Goal: Task Accomplishment & Management: Complete application form

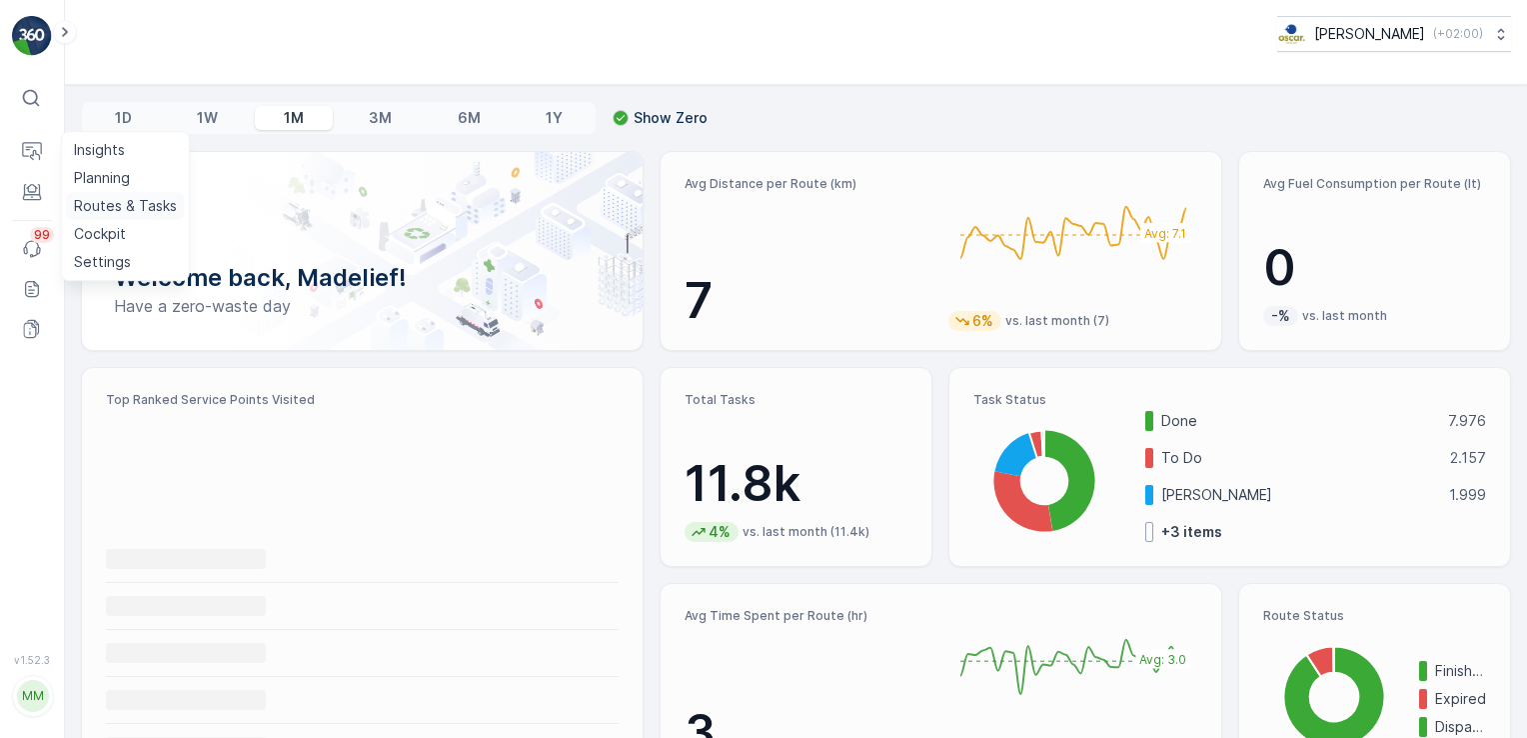
click at [124, 206] on p "Routes & Tasks" at bounding box center [125, 206] width 103 height 20
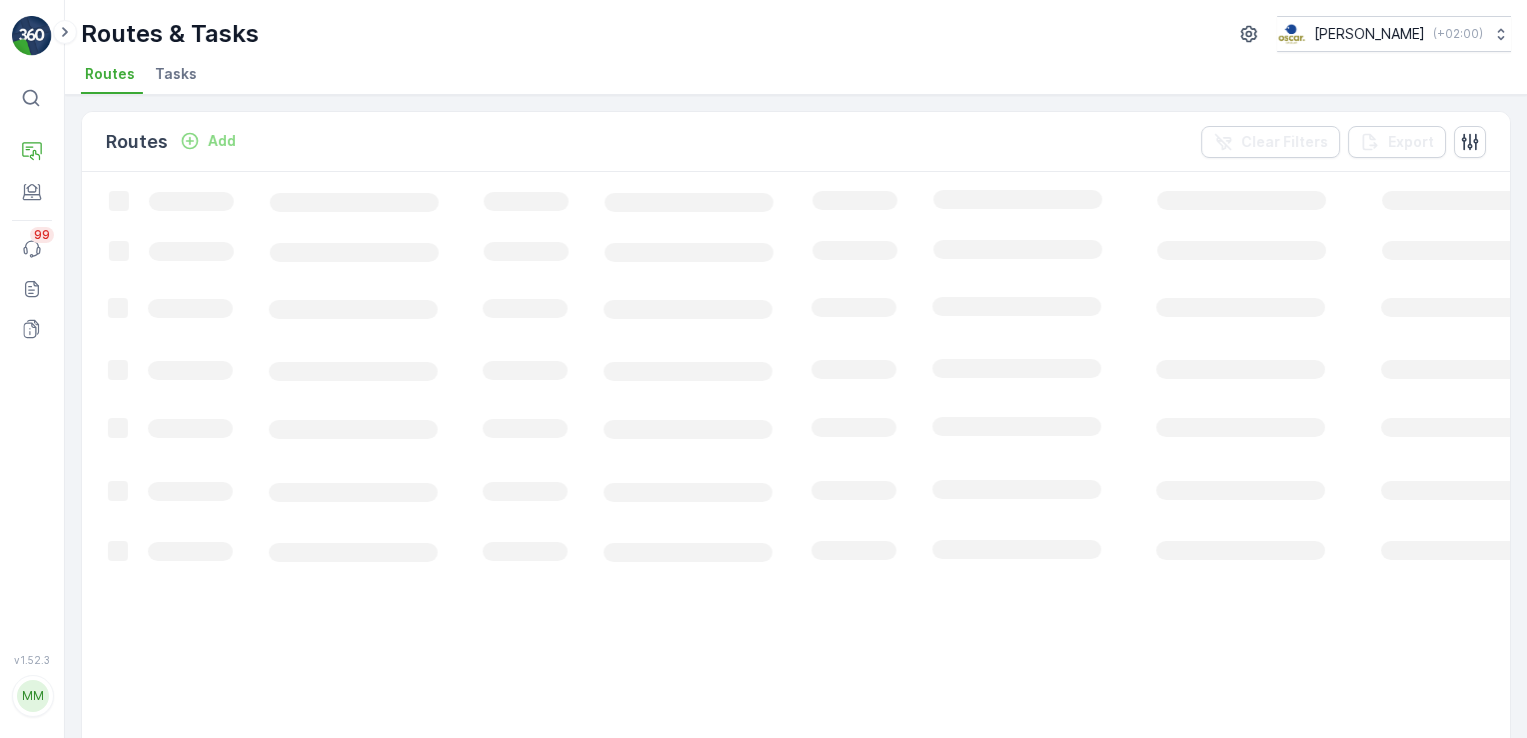
click at [175, 79] on span "Tasks" at bounding box center [176, 74] width 42 height 20
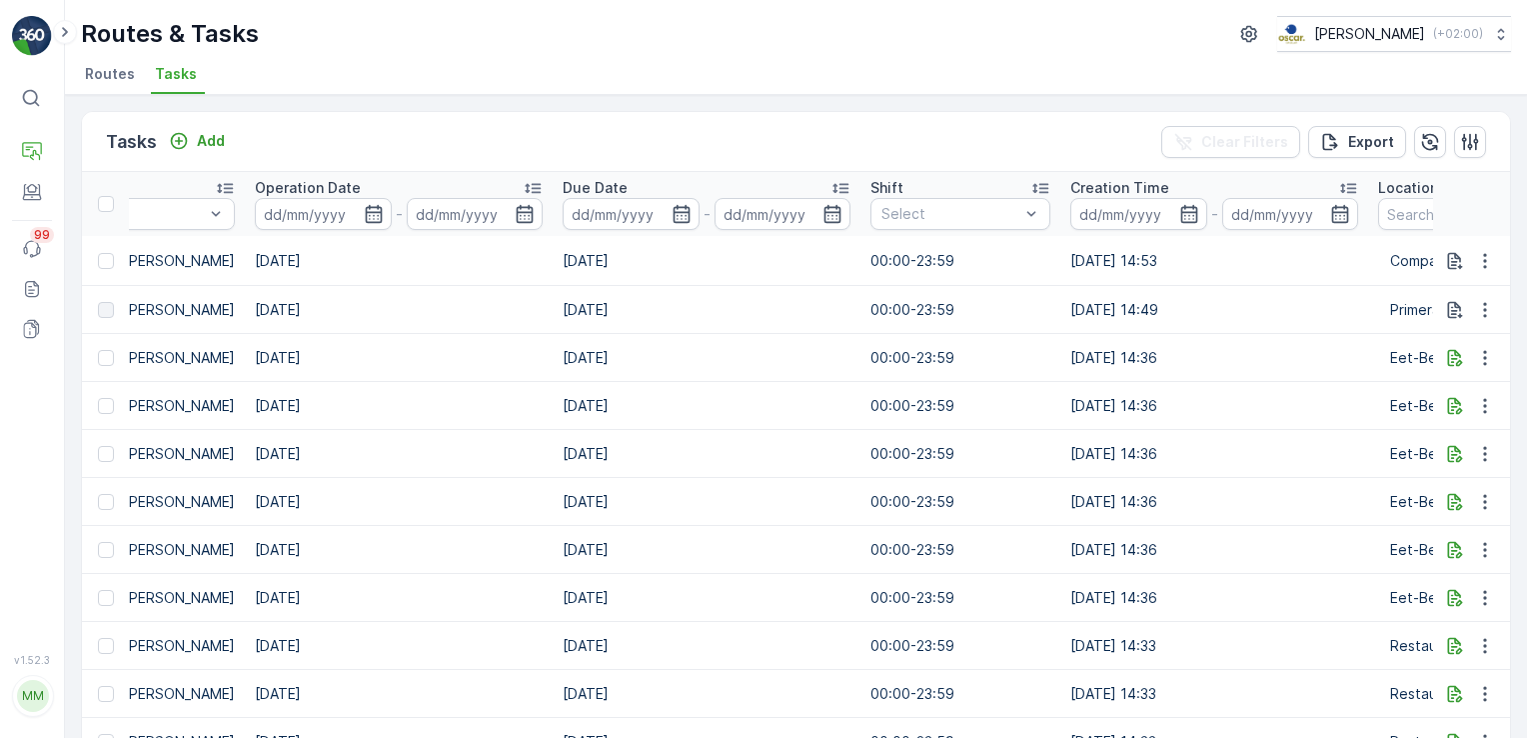
scroll to position [0, 1115]
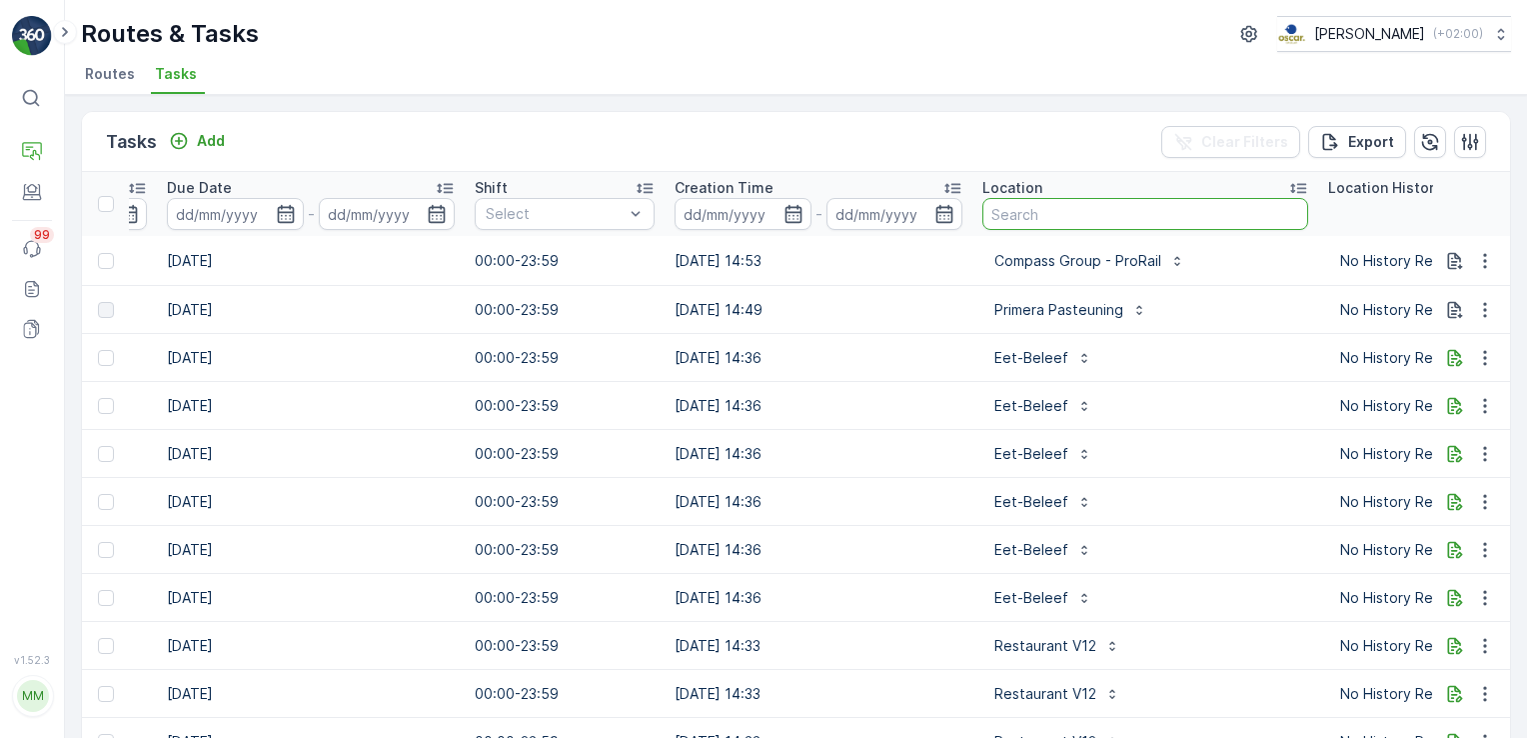
click at [1087, 224] on input "text" at bounding box center [1145, 214] width 326 height 32
type input "marineterrein"
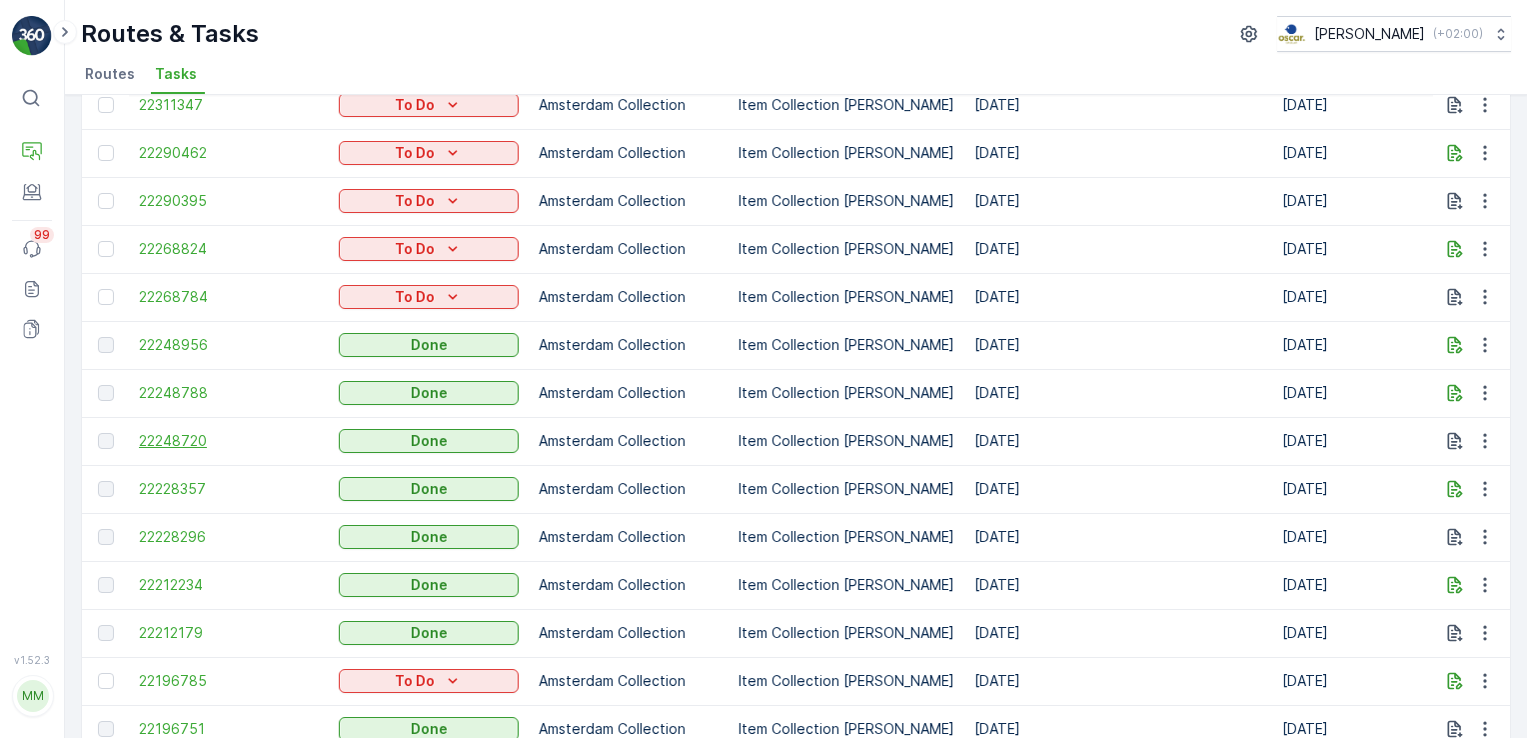
click at [188, 437] on span "22248720" at bounding box center [229, 441] width 180 height 20
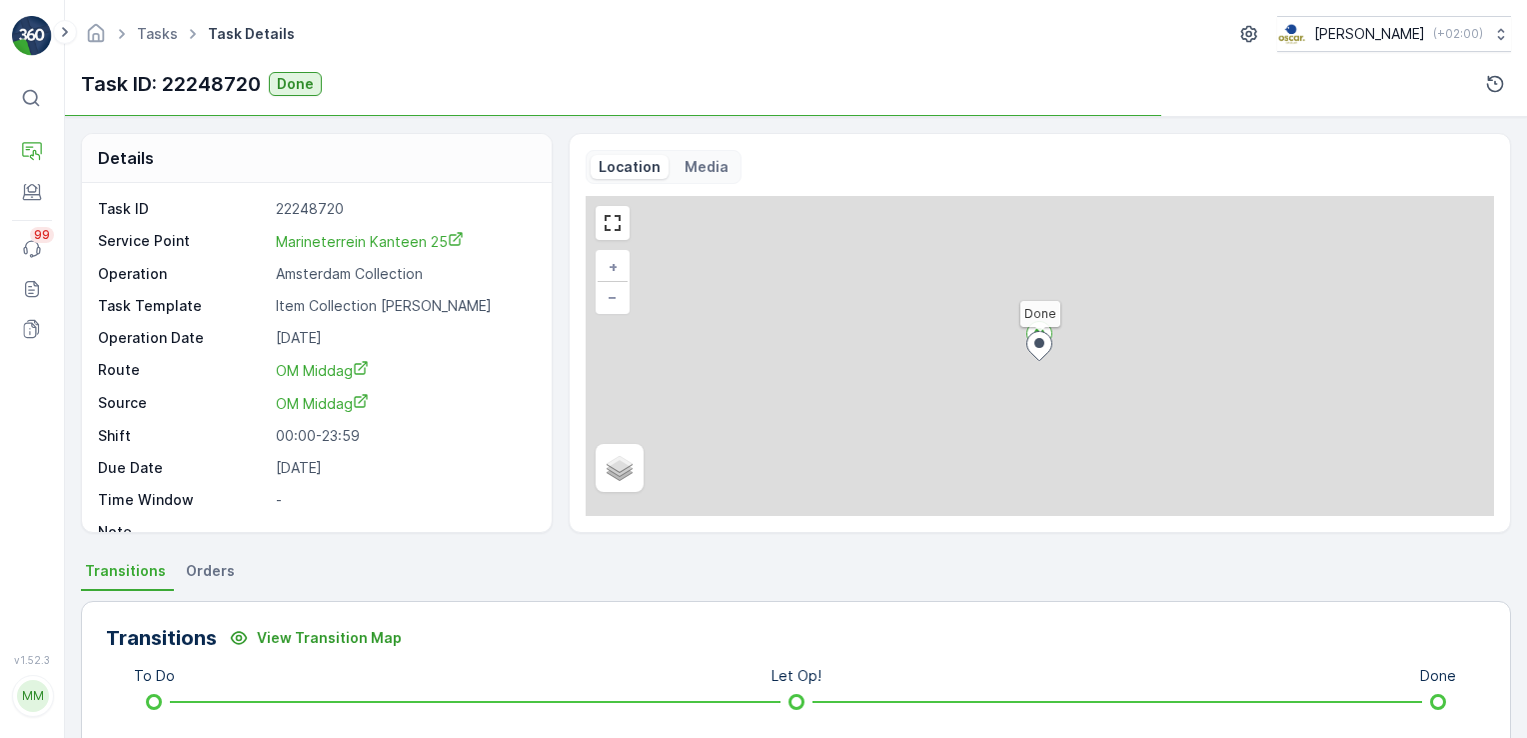
scroll to position [24, 0]
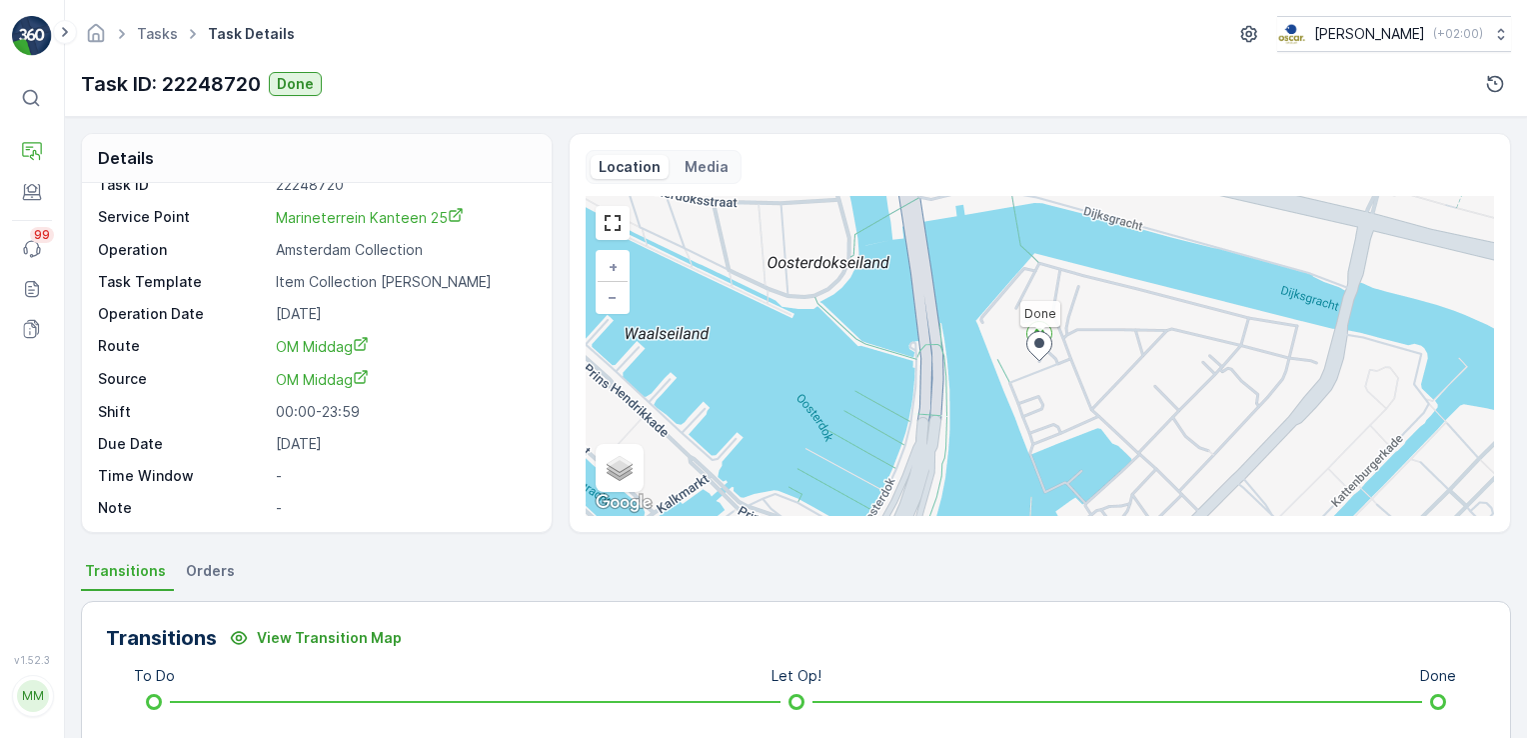
click at [211, 574] on span "Orders" at bounding box center [210, 571] width 49 height 20
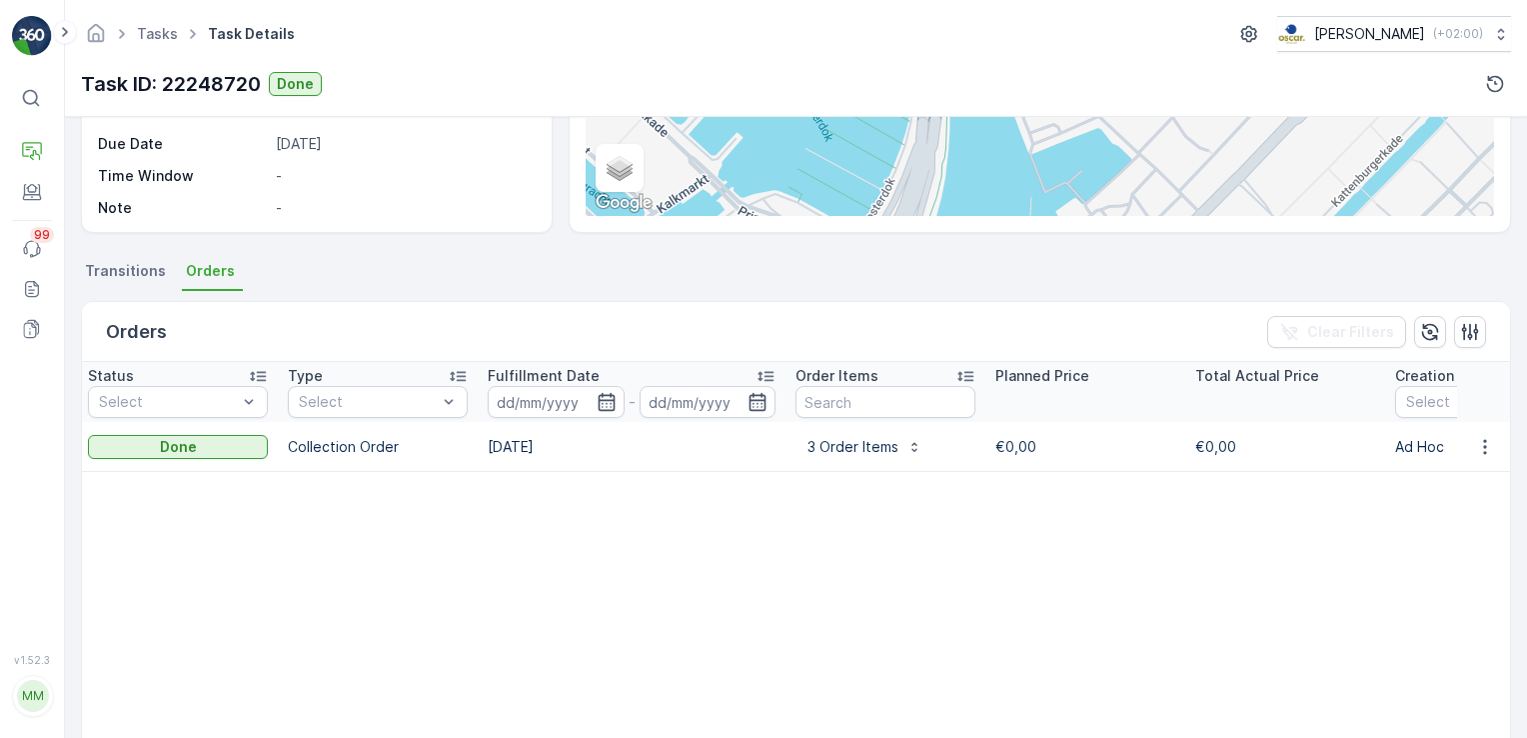
scroll to position [0, 204]
click at [817, 441] on p "3 Order Items" at bounding box center [852, 447] width 91 height 20
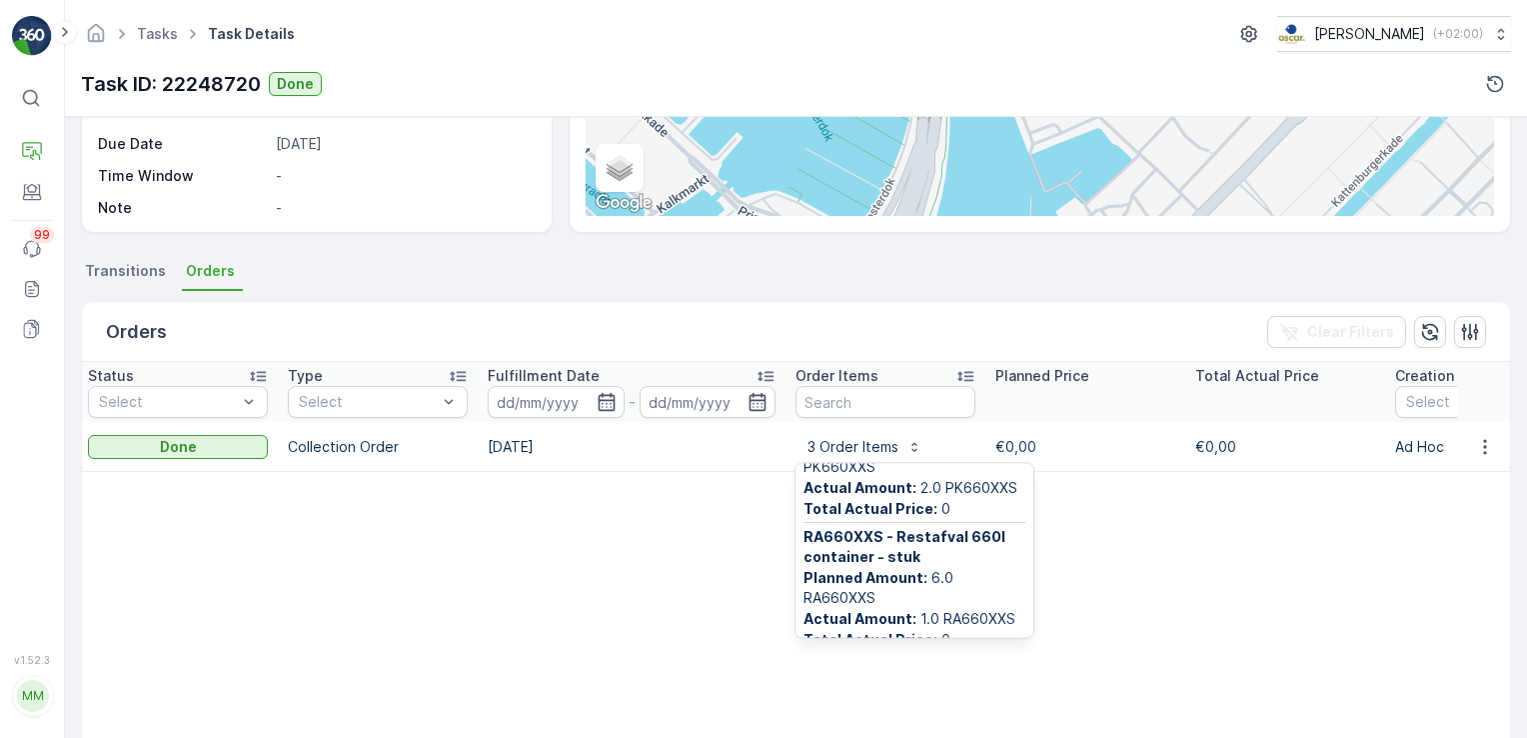
scroll to position [208, 0]
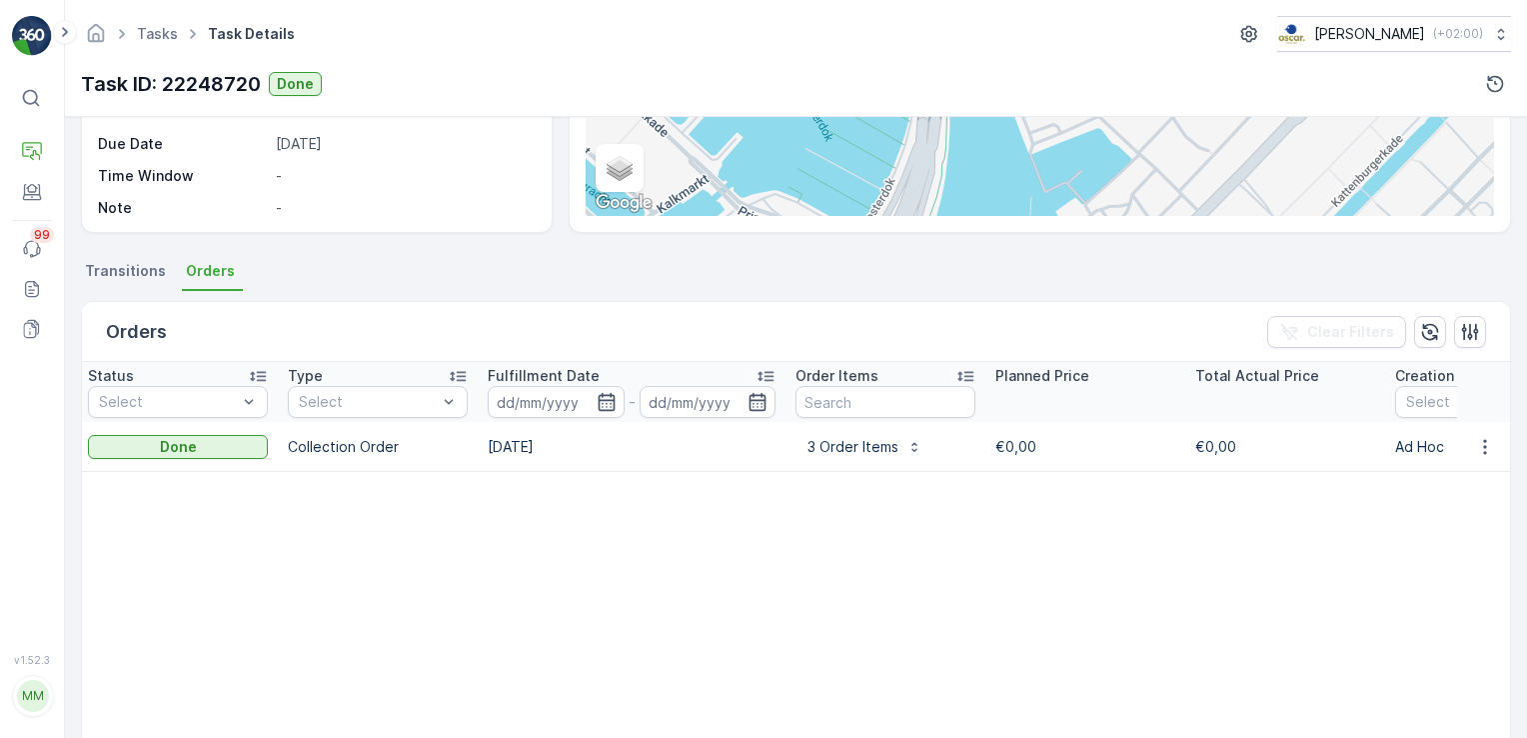
click at [1099, 305] on div "Orders Clear Filters" at bounding box center [796, 332] width 1428 height 60
click at [115, 207] on p "Routes & Tasks" at bounding box center [125, 206] width 103 height 20
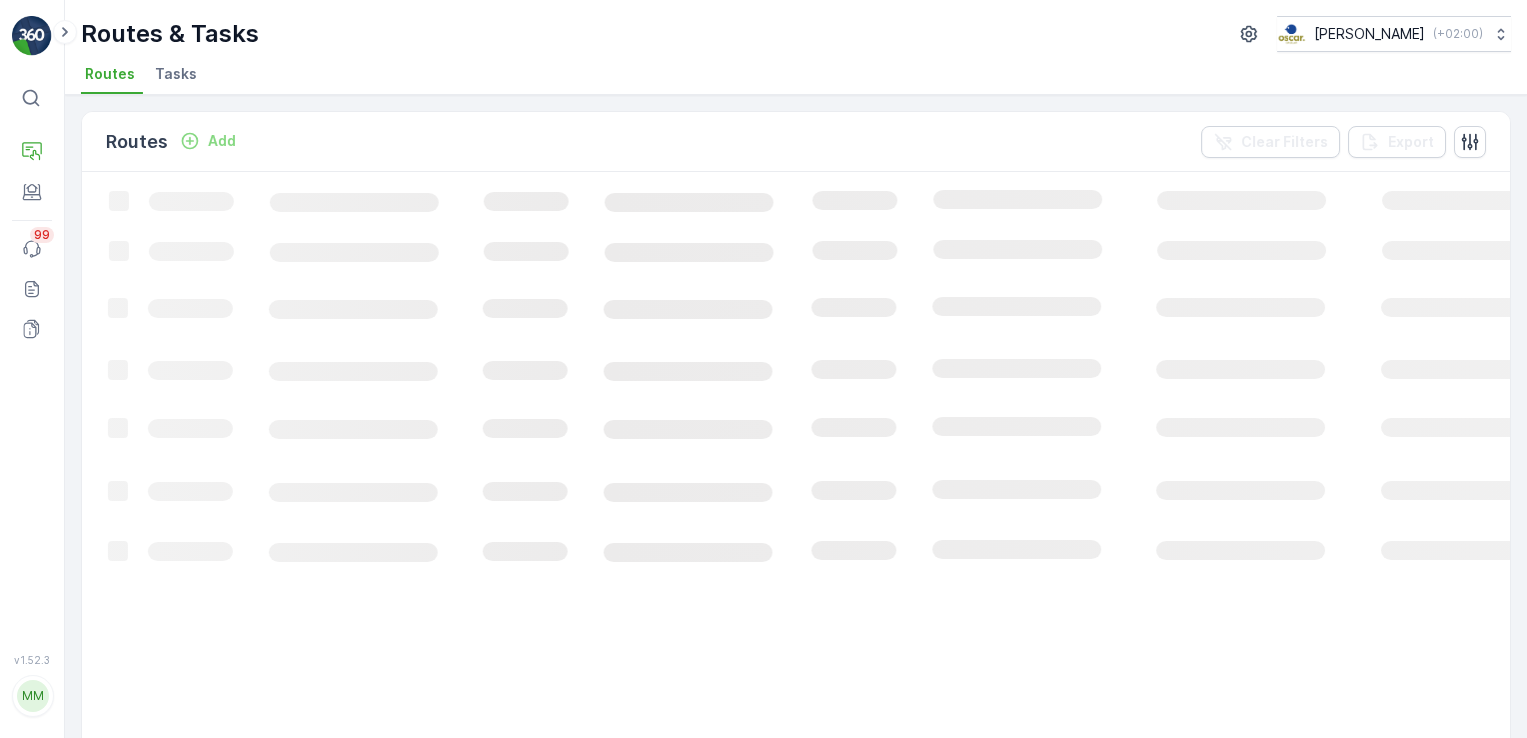
click at [176, 82] on span "Tasks" at bounding box center [176, 74] width 42 height 20
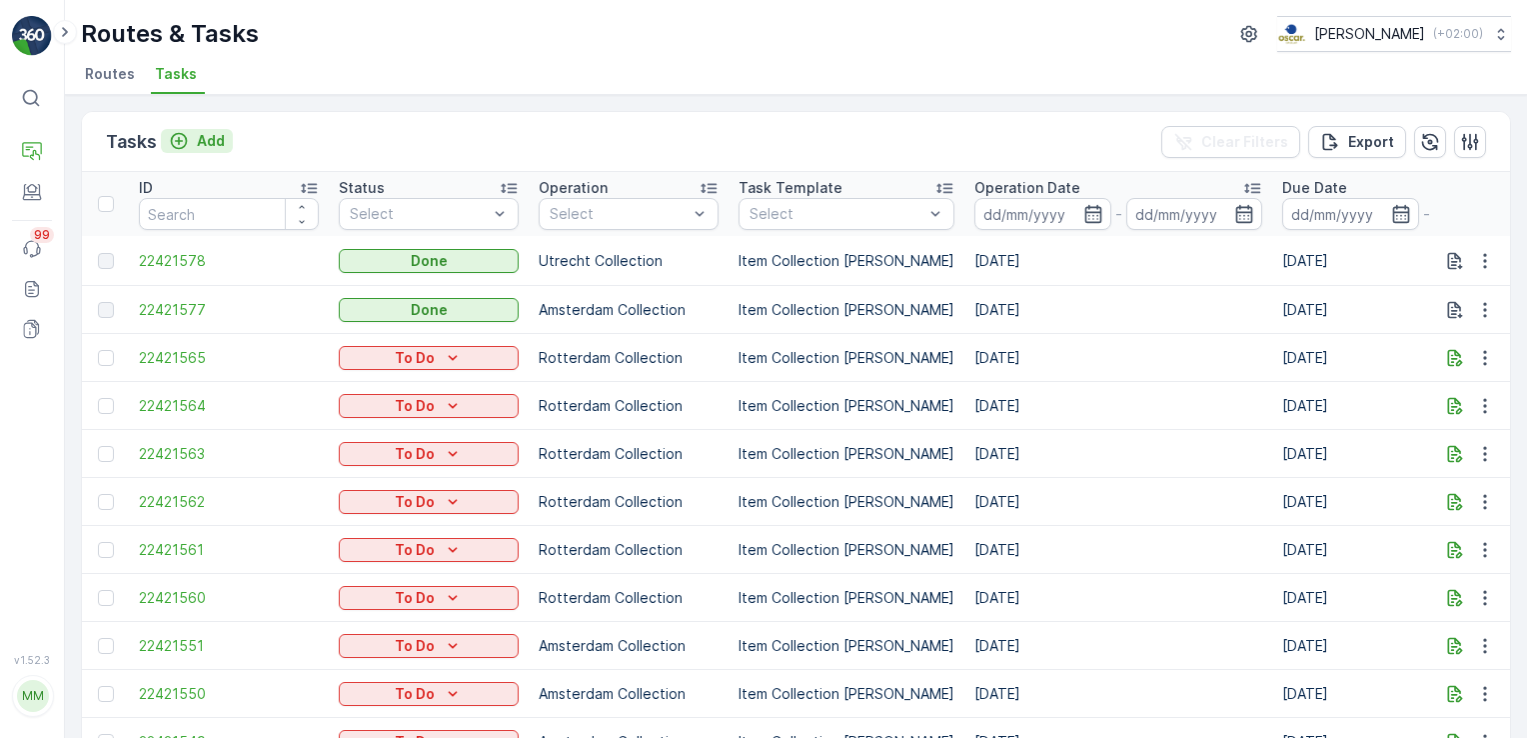
click at [192, 137] on div "Add" at bounding box center [197, 141] width 56 height 20
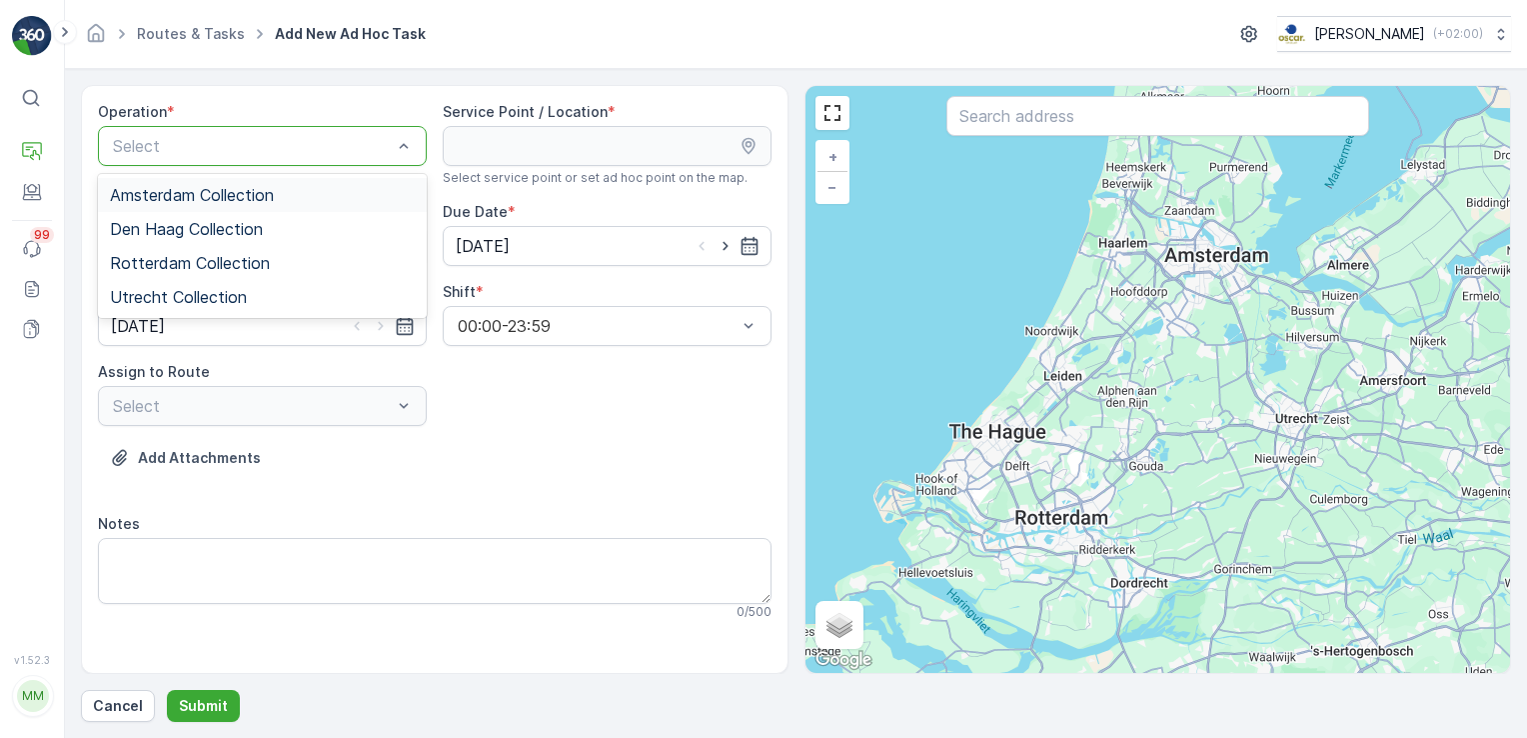
click at [239, 183] on div "Amsterdam Collection" at bounding box center [262, 195] width 329 height 34
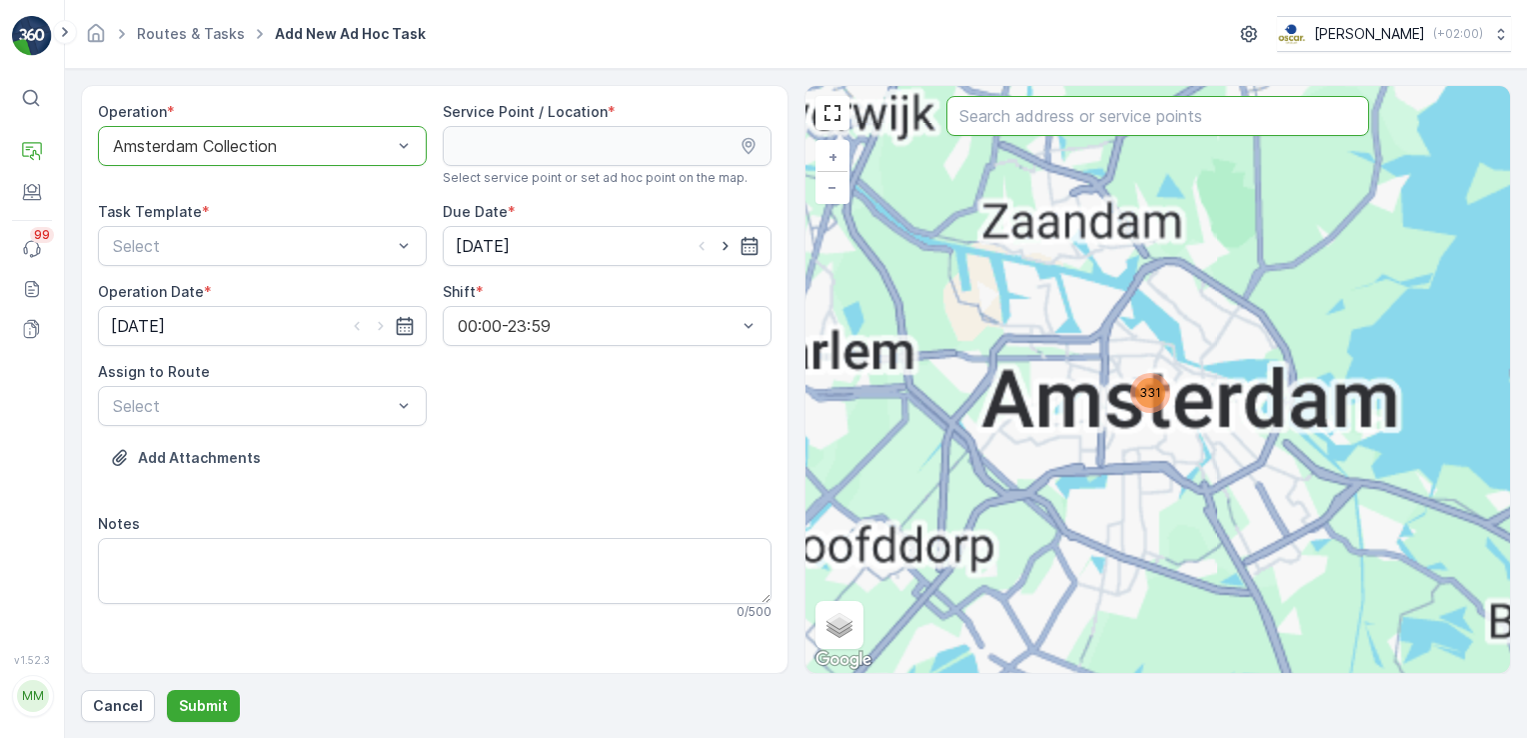
click at [994, 112] on input "text" at bounding box center [1157, 116] width 423 height 40
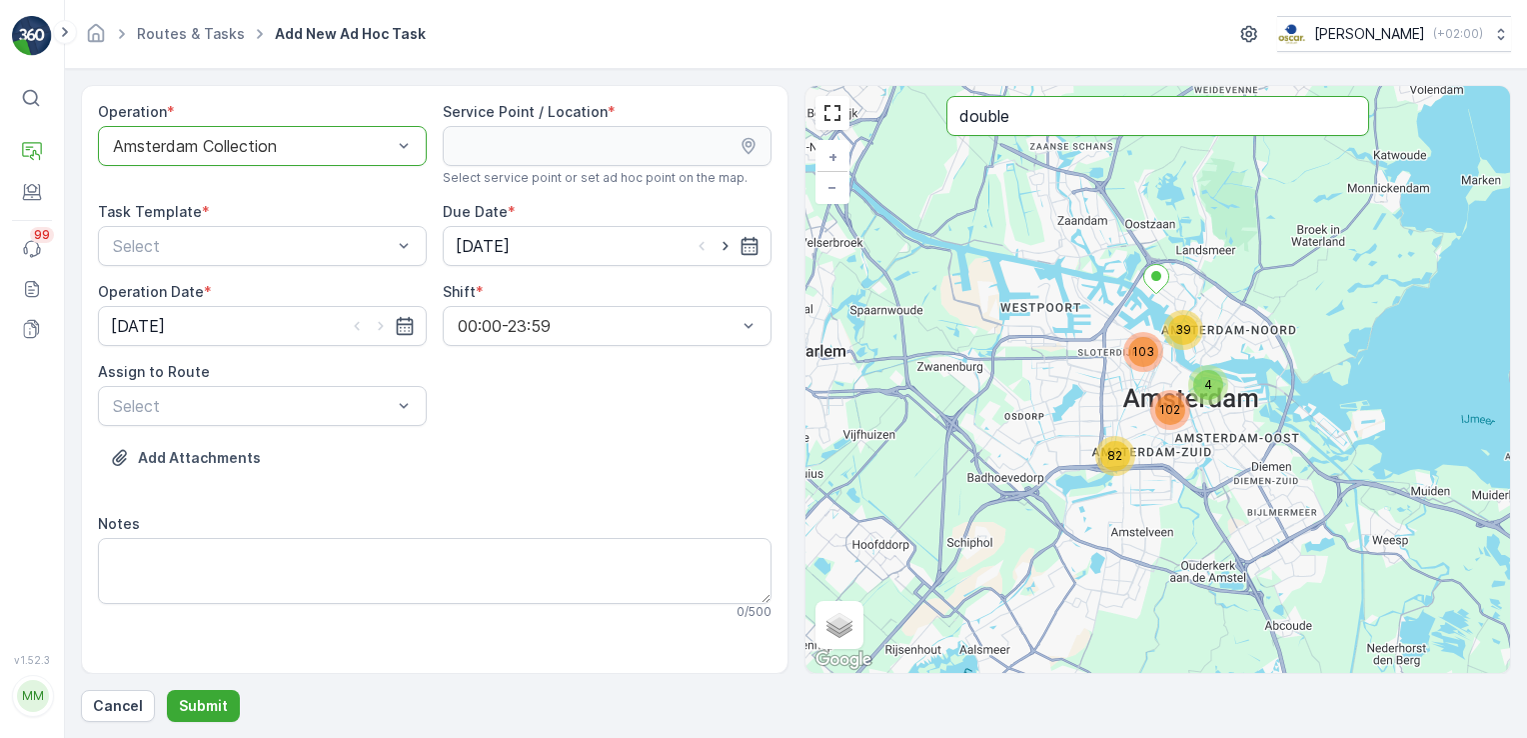
type input "double"
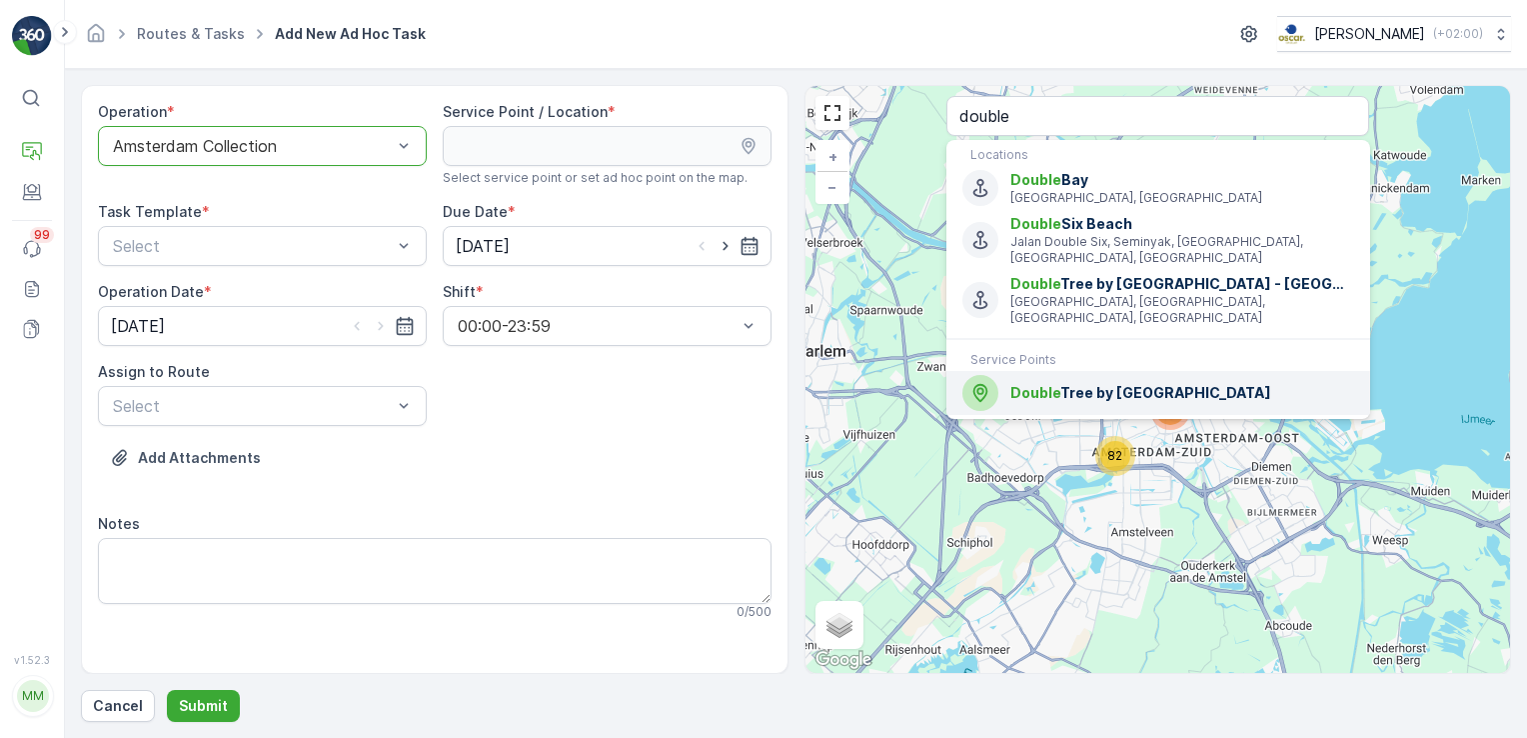
click at [1033, 389] on span "Double" at bounding box center [1035, 392] width 50 height 17
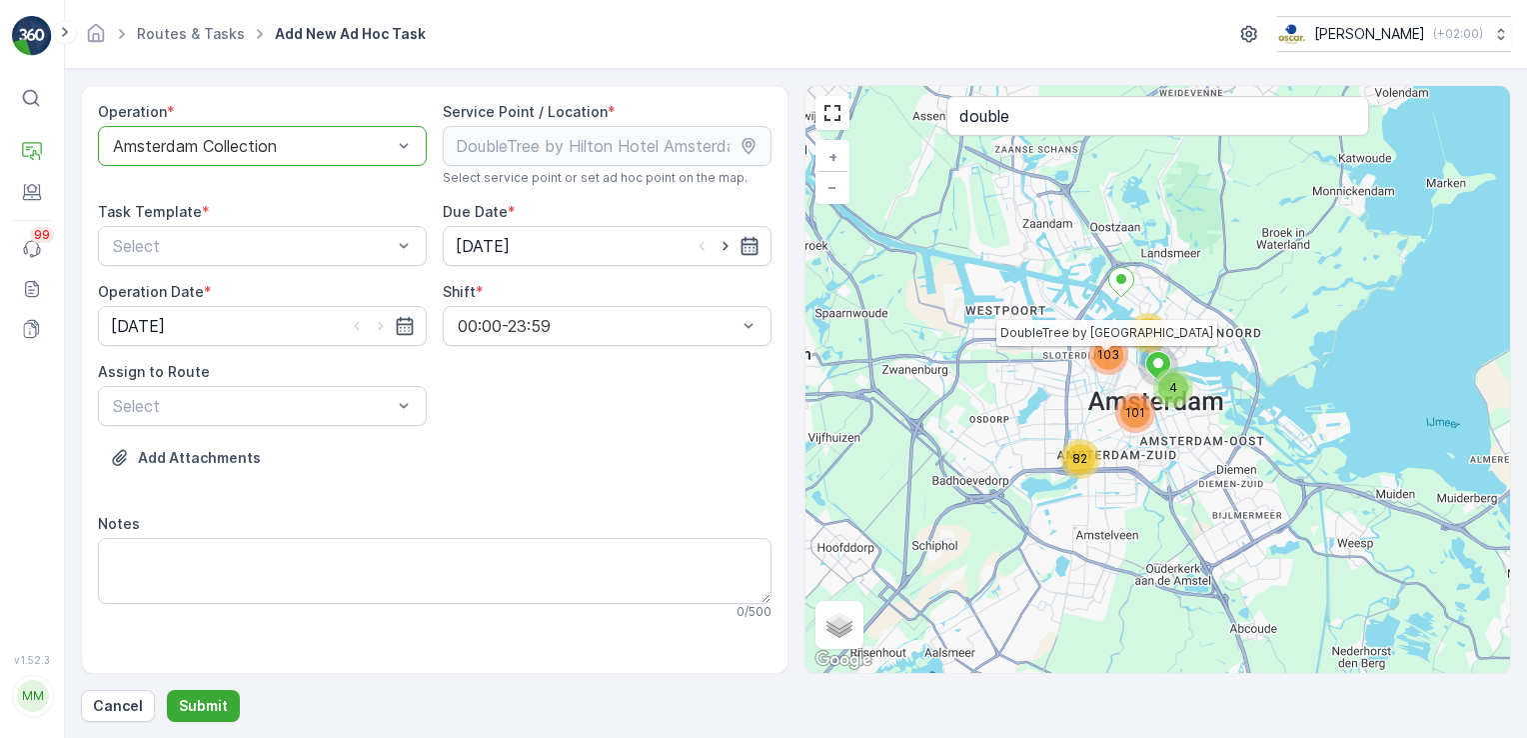
click at [744, 245] on icon "button" at bounding box center [750, 246] width 20 height 20
click at [658, 451] on div "17" at bounding box center [656, 452] width 32 height 32
type input "[DATE]"
click at [401, 328] on icon "button" at bounding box center [405, 326] width 20 height 20
click at [307, 525] on div "17" at bounding box center [312, 532] width 32 height 32
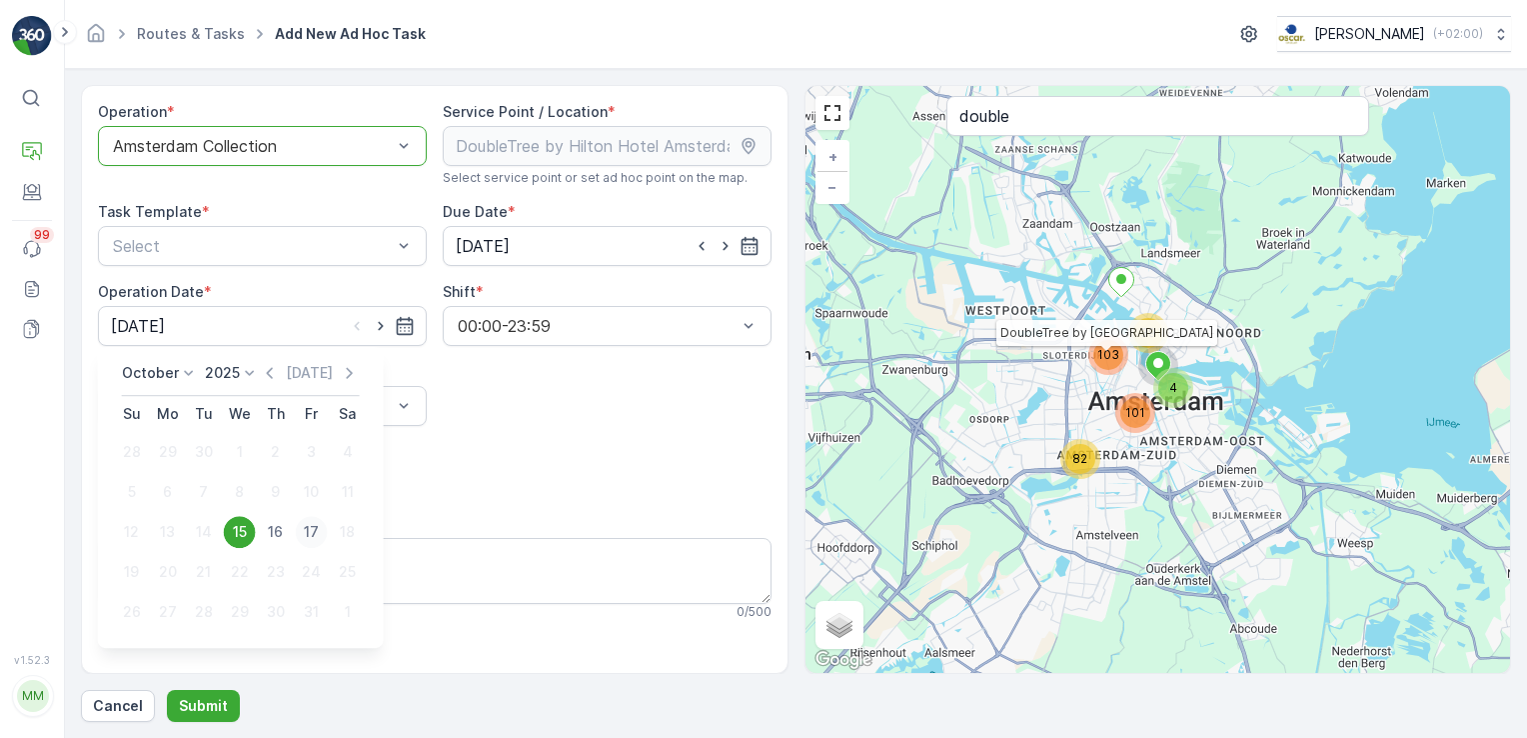
type input "[DATE]"
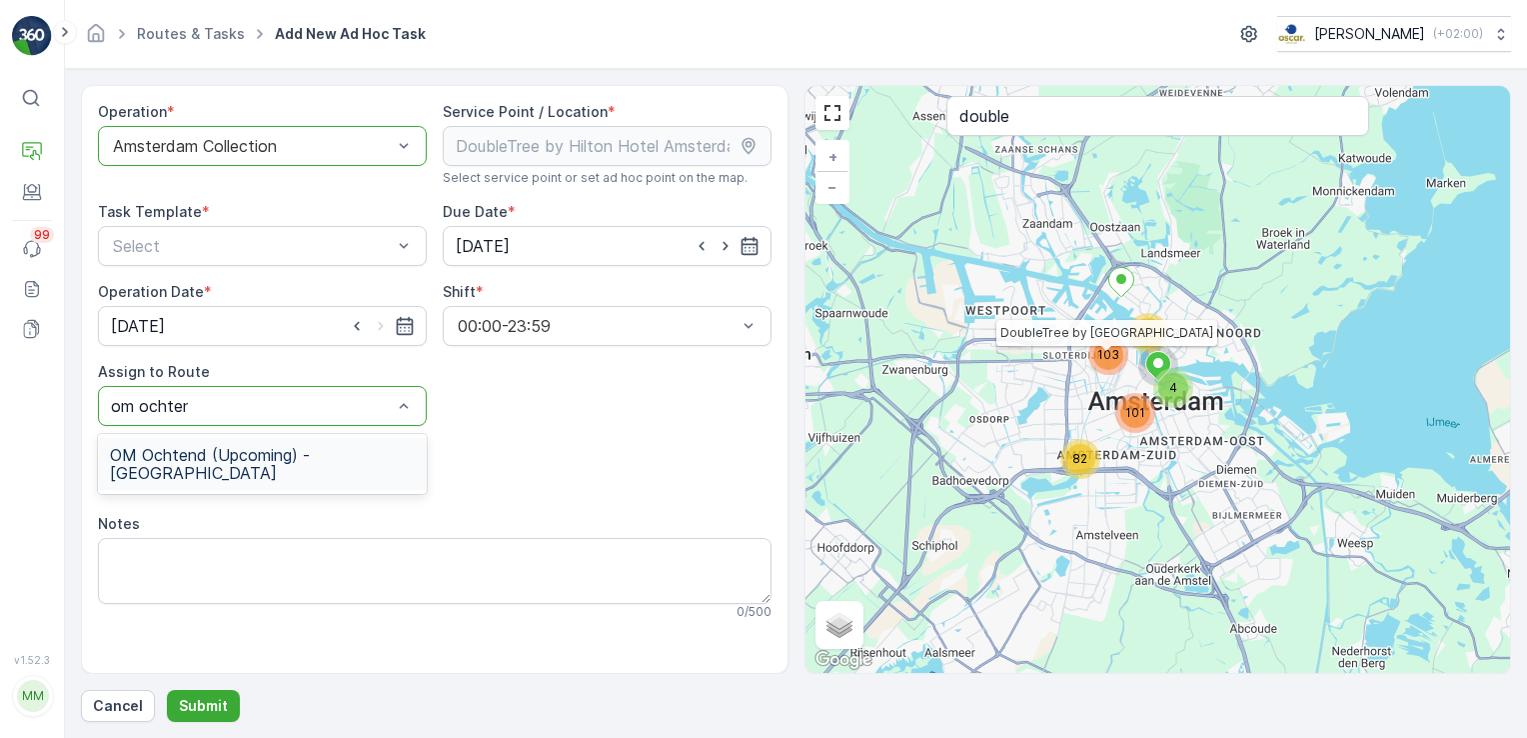
type input "om ochtend"
click at [322, 446] on span "OM Ochtend (Upcoming) - [GEOGRAPHIC_DATA]" at bounding box center [262, 464] width 305 height 36
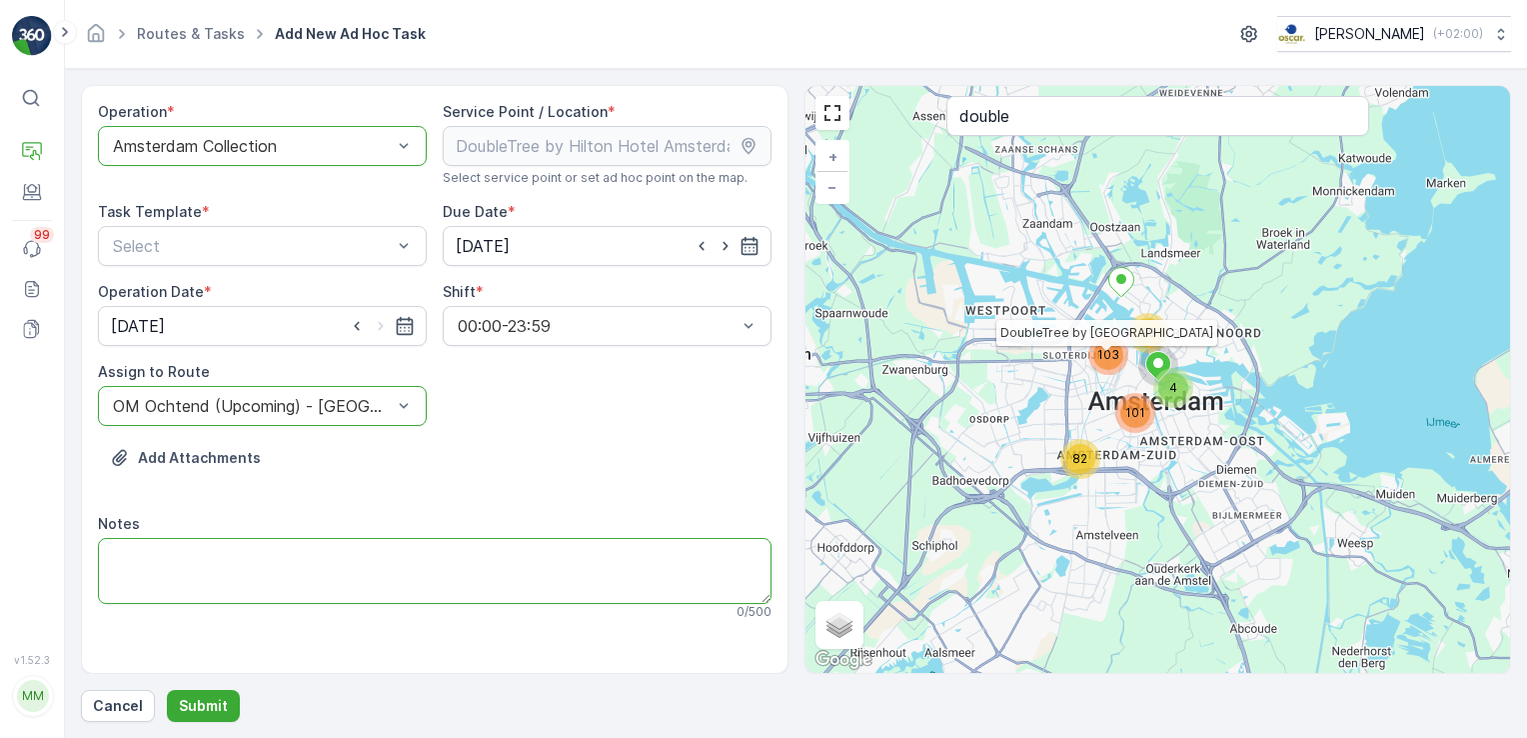
click at [270, 565] on textarea "Notes" at bounding box center [435, 571] width 674 height 66
type textarea "Leveren: 2 80L kratten voor e-waste en 4 23L emmers voor koffiedik."
click at [218, 702] on p "Submit" at bounding box center [203, 706] width 49 height 20
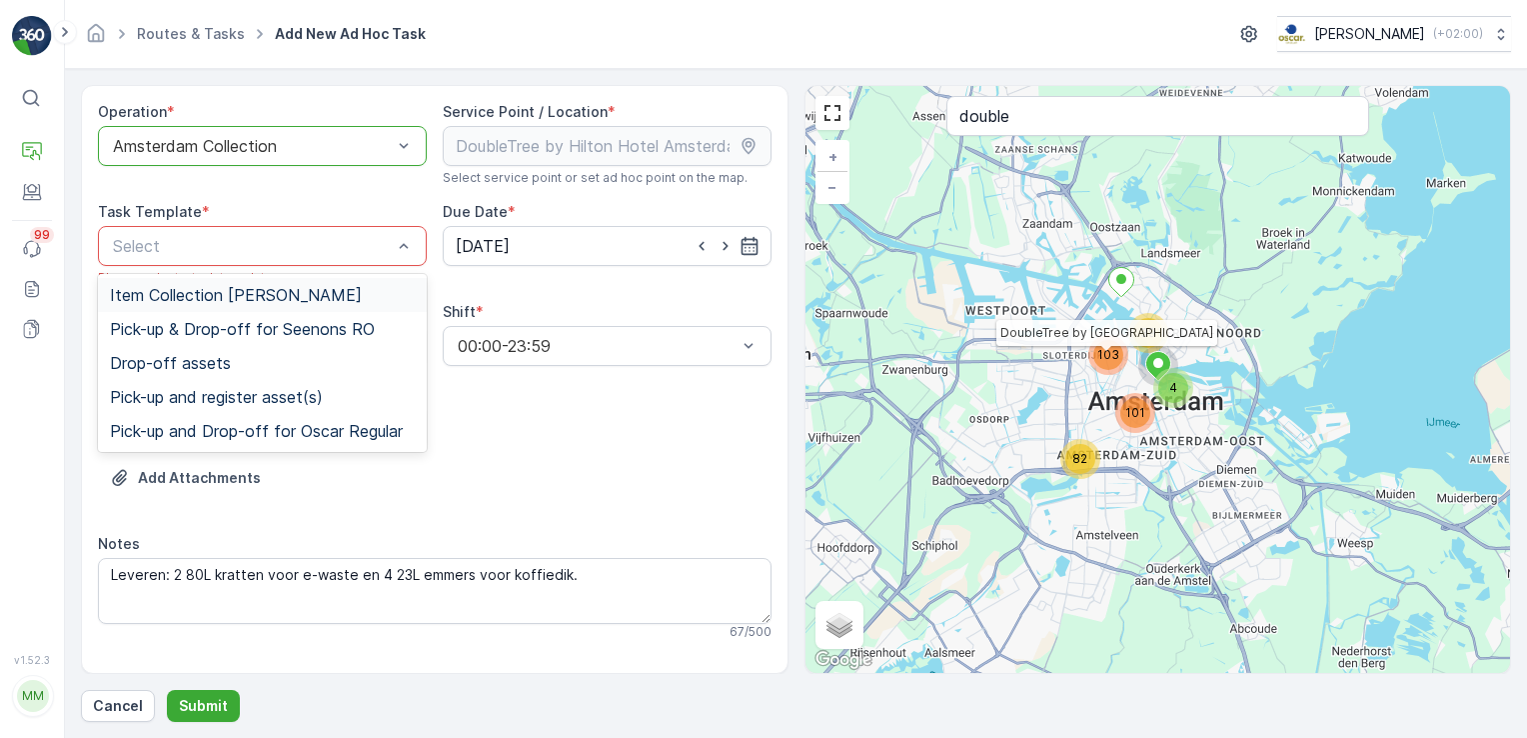
click at [308, 303] on div "Item Collection [PERSON_NAME]" at bounding box center [262, 295] width 329 height 34
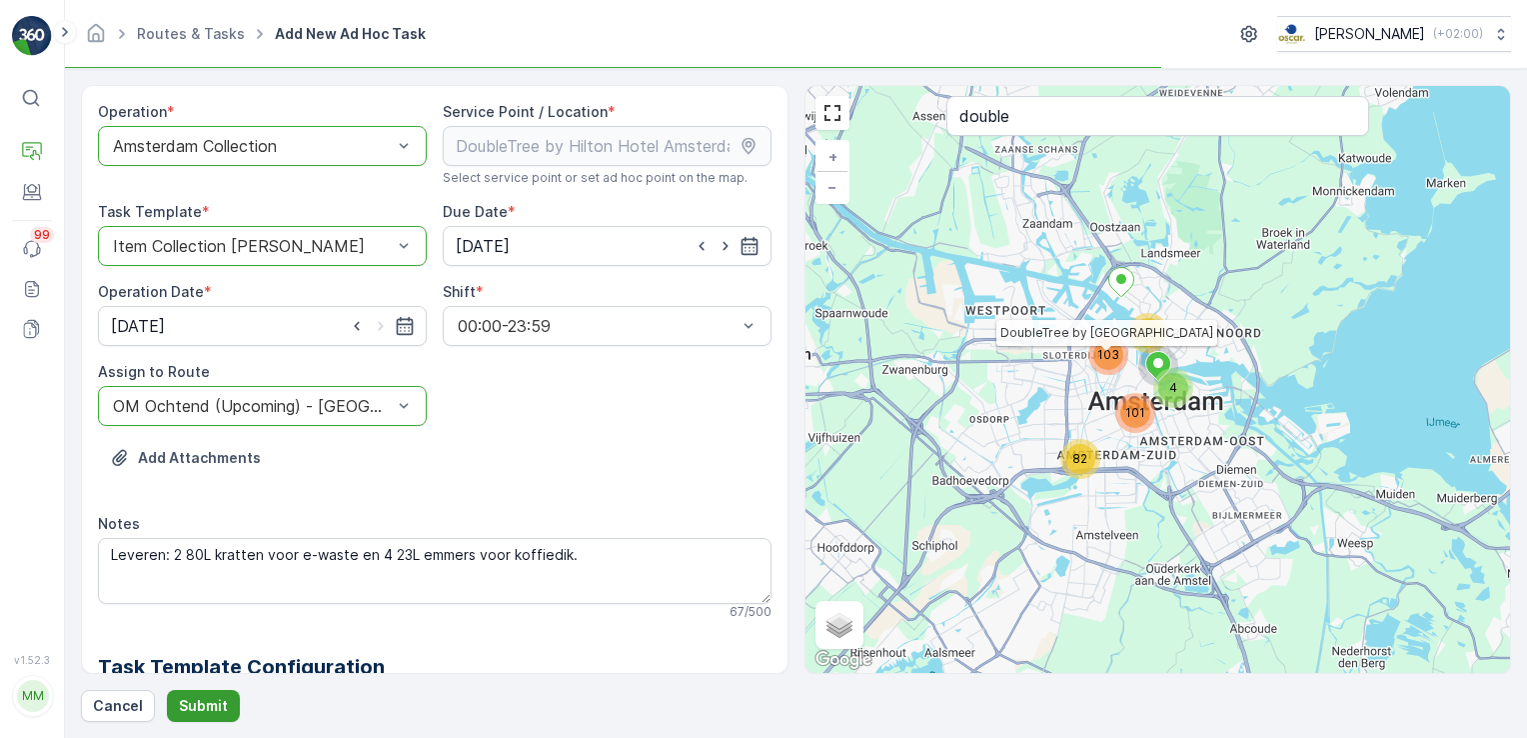
click at [203, 710] on p "Submit" at bounding box center [203, 706] width 49 height 20
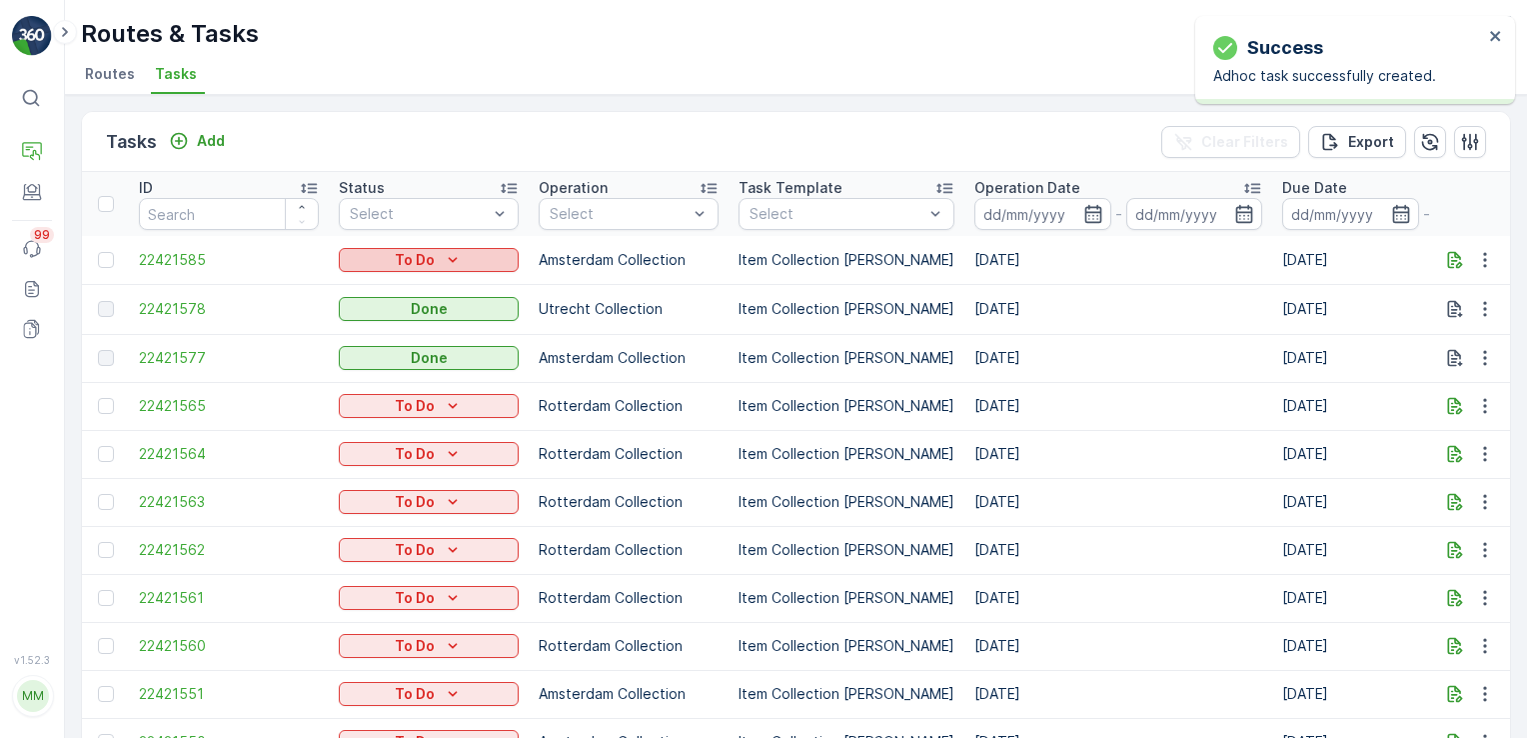
click at [453, 258] on icon "To Do" at bounding box center [453, 259] width 9 height 5
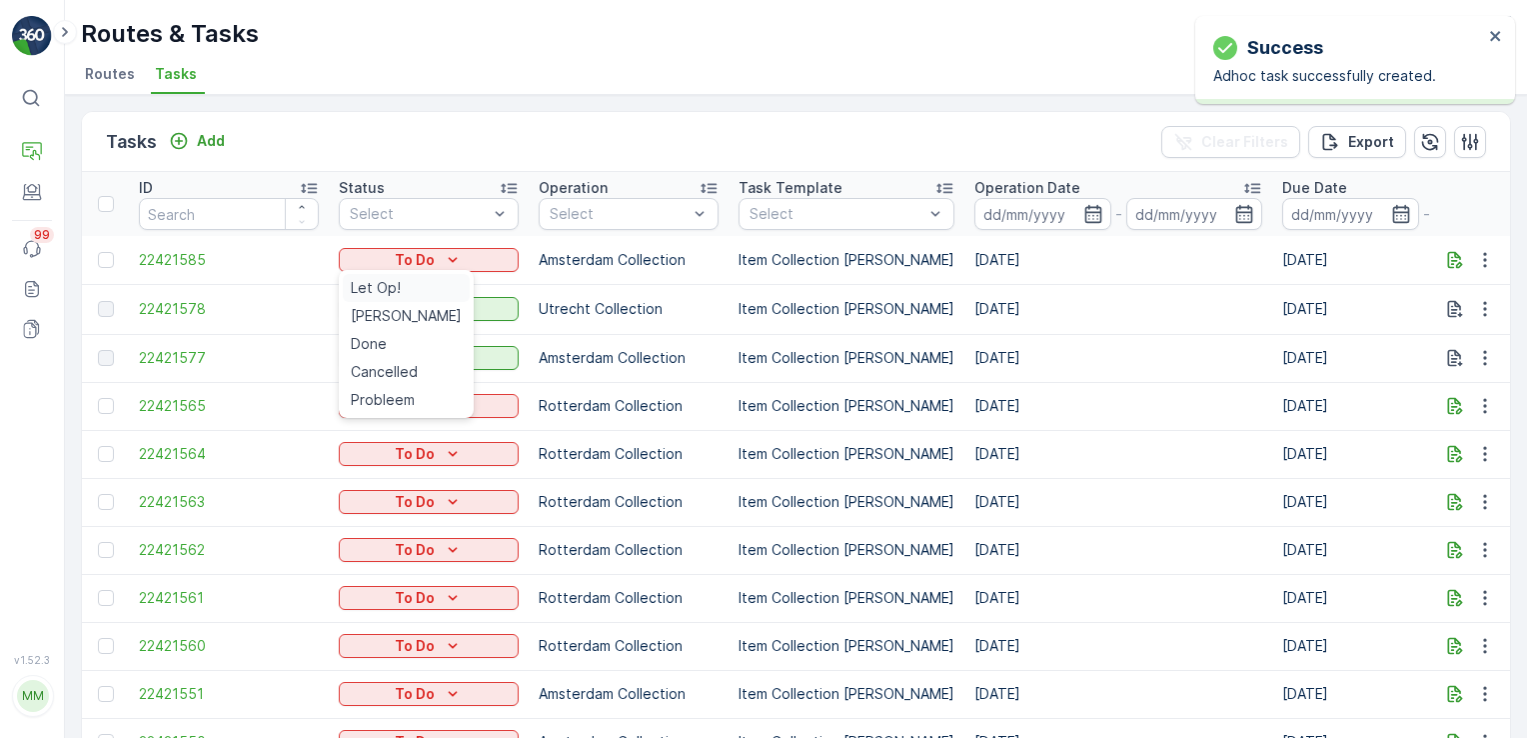
click at [401, 286] on div "Let Op!" at bounding box center [406, 288] width 127 height 28
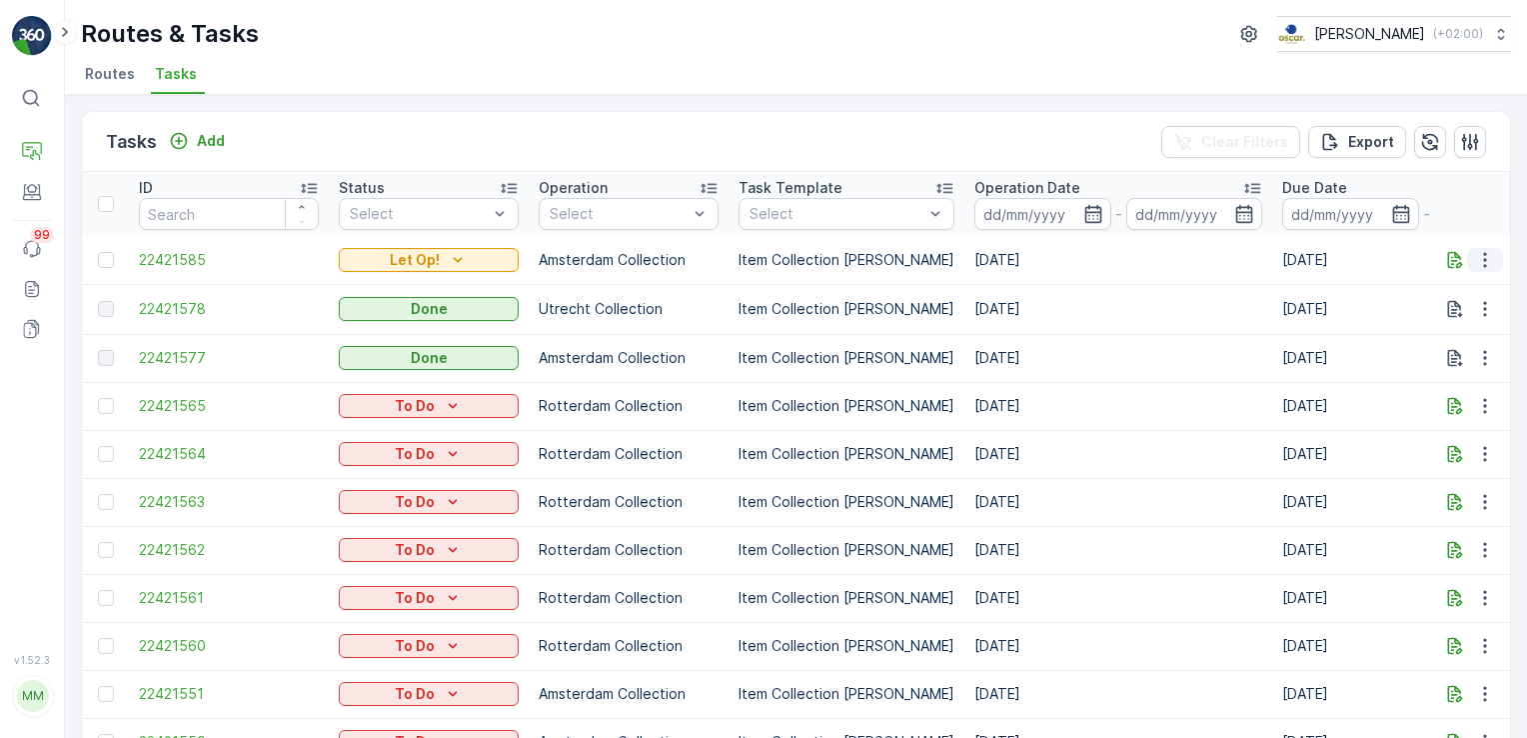
click at [1467, 262] on button "button" at bounding box center [1485, 260] width 36 height 24
click at [1459, 262] on icon "button" at bounding box center [1455, 260] width 20 height 20
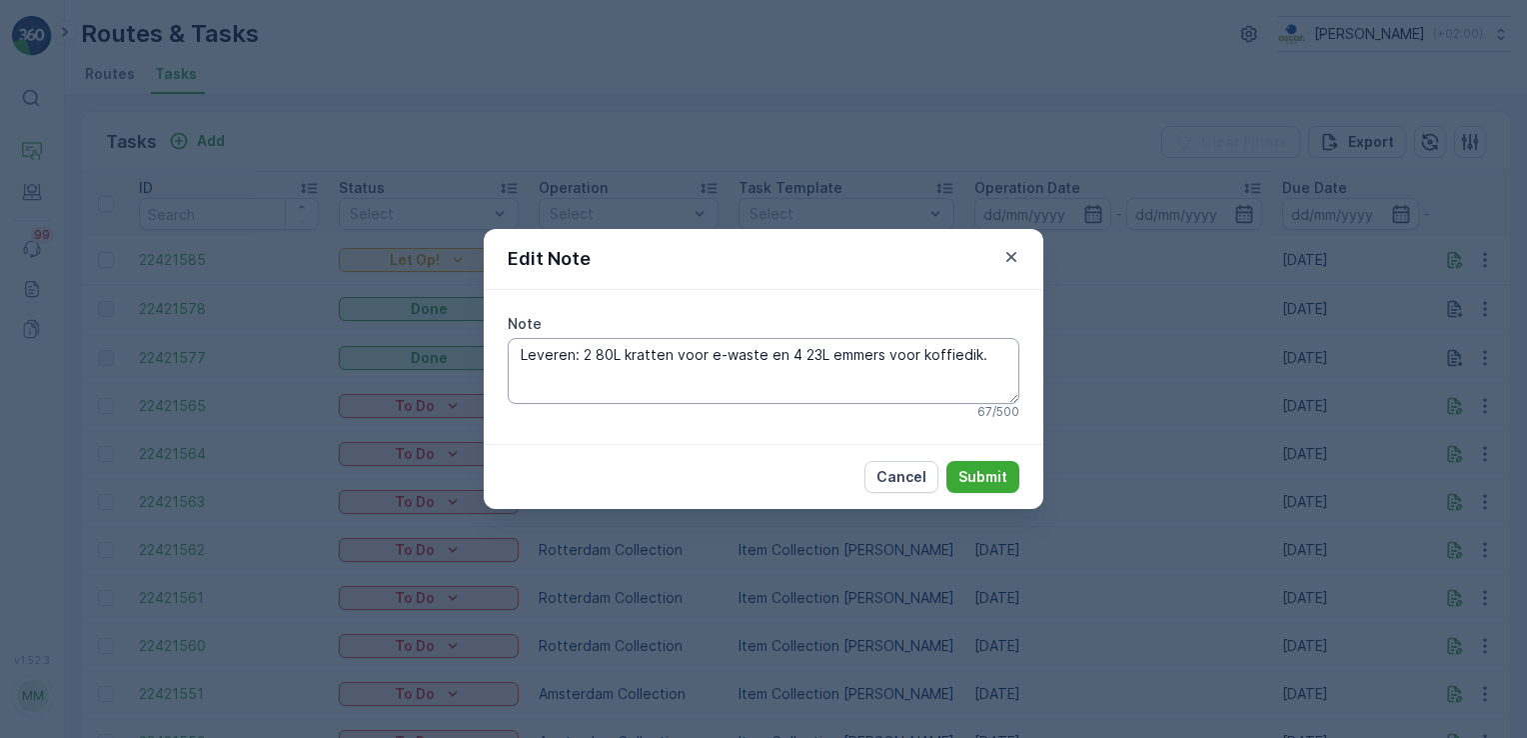
click at [581, 356] on textarea "Leveren: 2 80L kratten voor e-waste en 4 23L emmers voor koffiedik." at bounding box center [764, 371] width 512 height 66
click at [712, 371] on textarea "Leveren: 1 660L container voor grofvuil, 2 80L kratten voor e-waste en 4 23L em…" at bounding box center [764, 371] width 512 height 66
type textarea "Leveren: 1 660L container voor grofvuil, 2 80L kratten voor e-waste en 4 23L em…"
click at [963, 467] on p "Submit" at bounding box center [982, 477] width 49 height 20
